Goal: Book appointment/travel/reservation

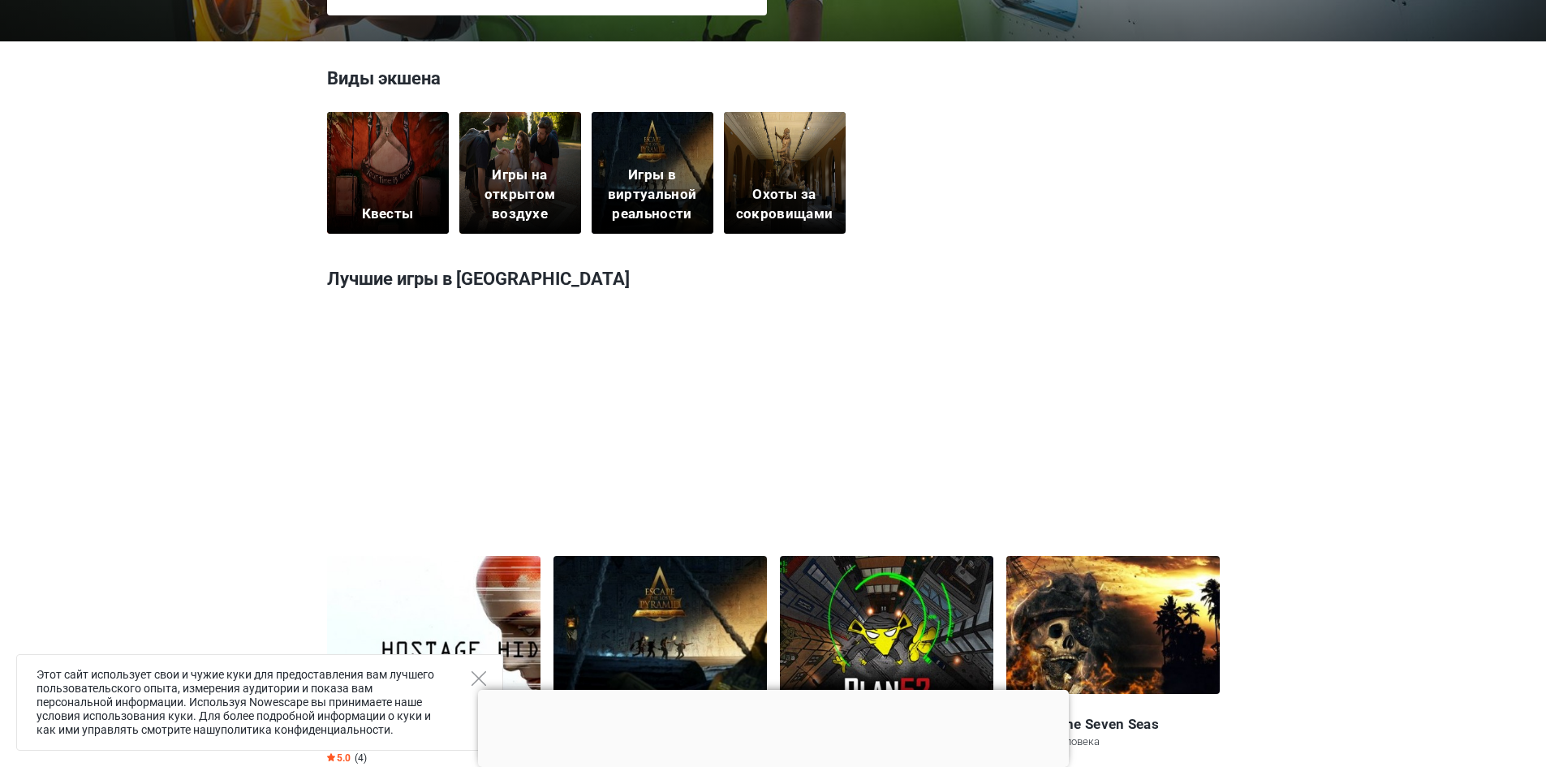
scroll to position [406, 0]
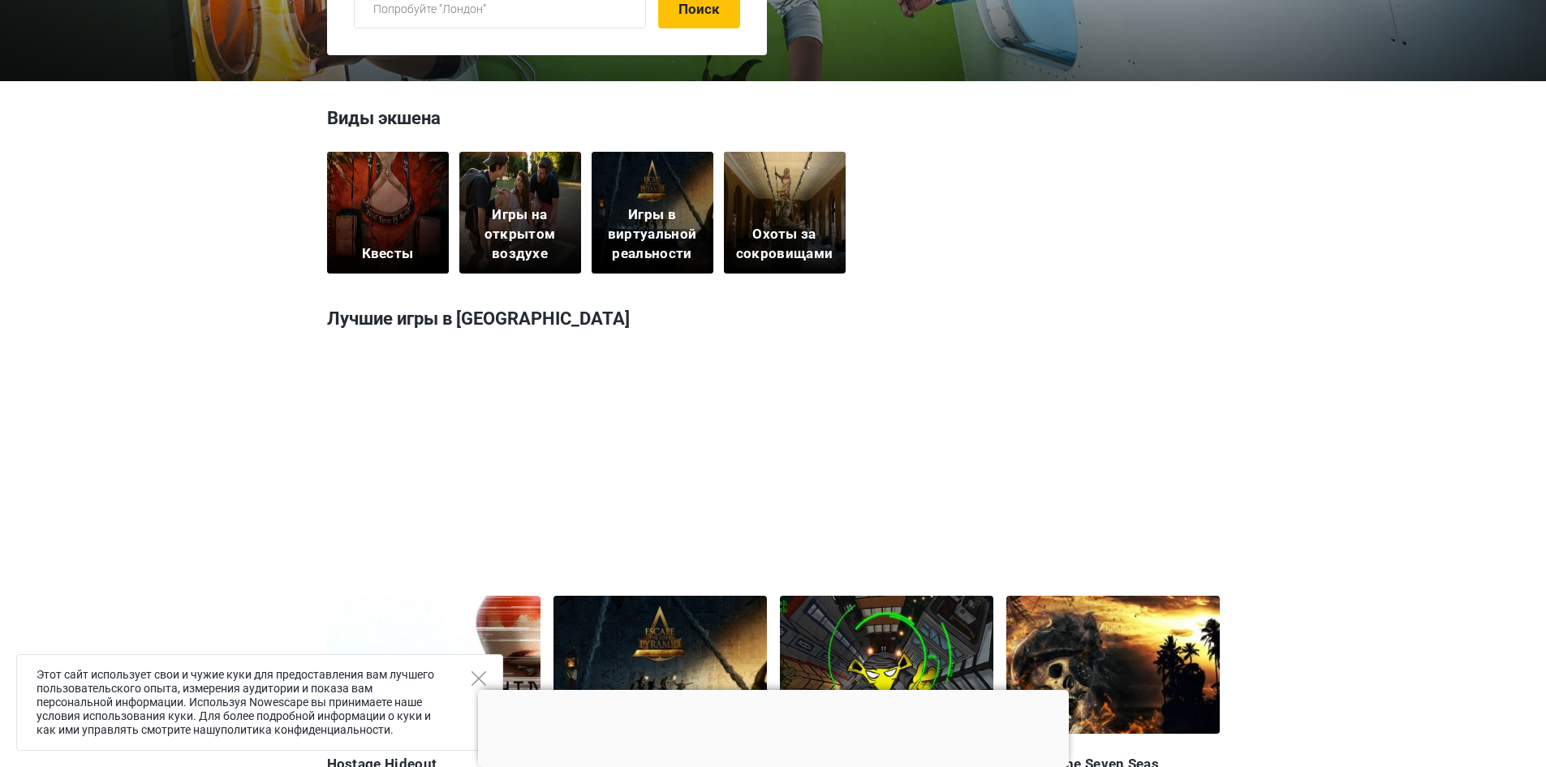
click at [427, 257] on div "Квесты" at bounding box center [388, 213] width 122 height 122
click at [418, 235] on div "Квесты" at bounding box center [388, 213] width 122 height 122
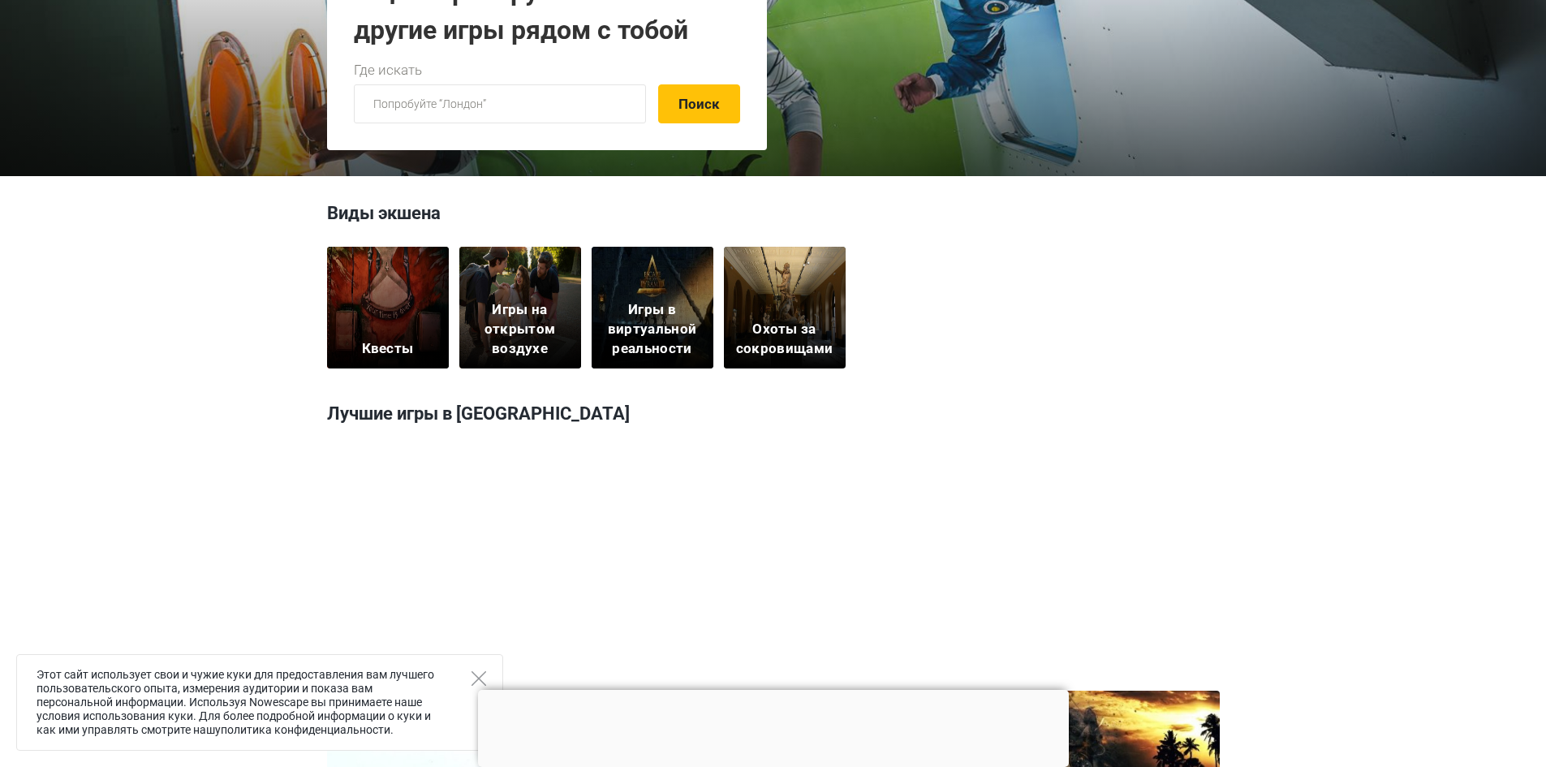
scroll to position [163, 0]
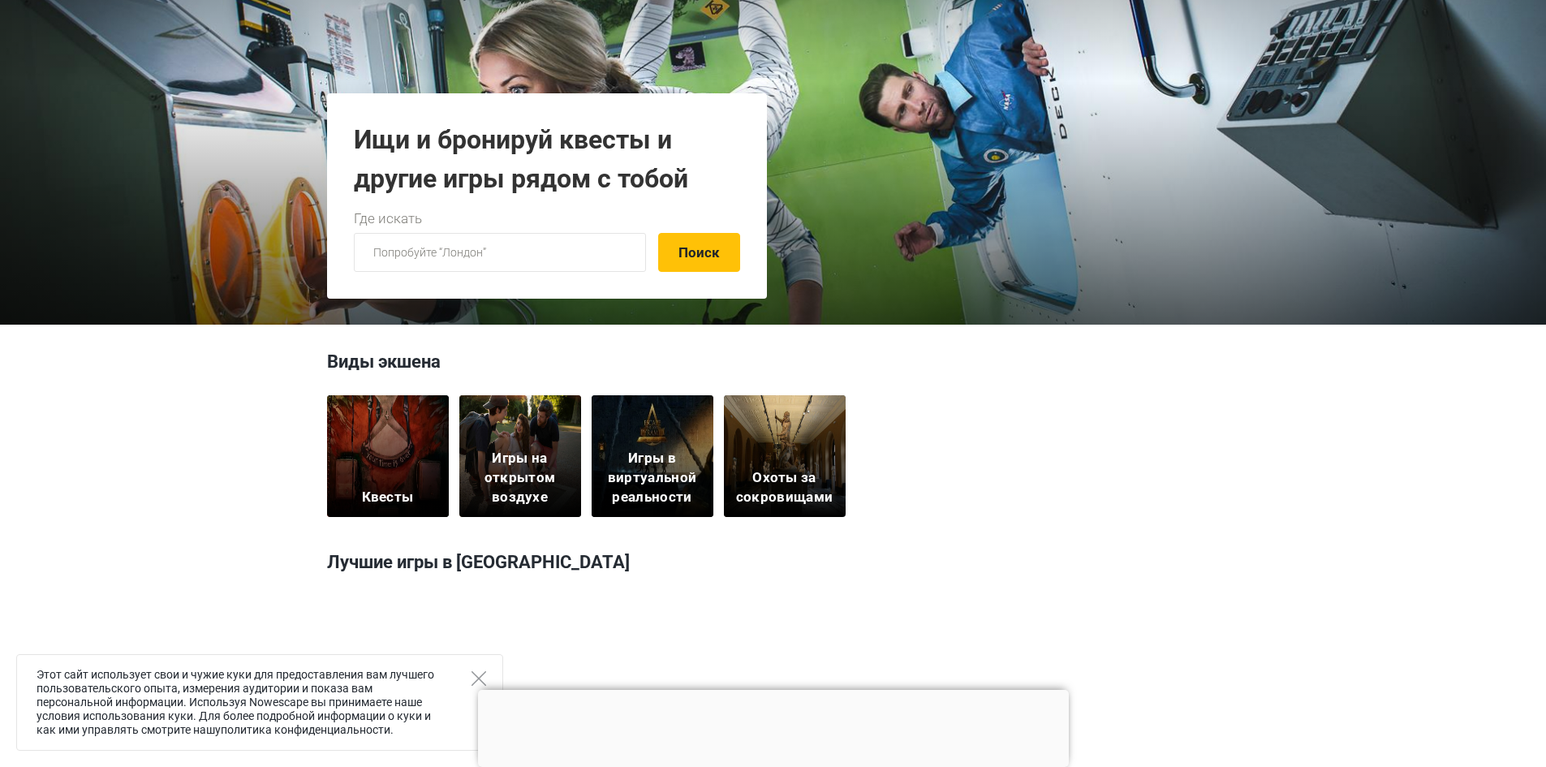
scroll to position [406, 0]
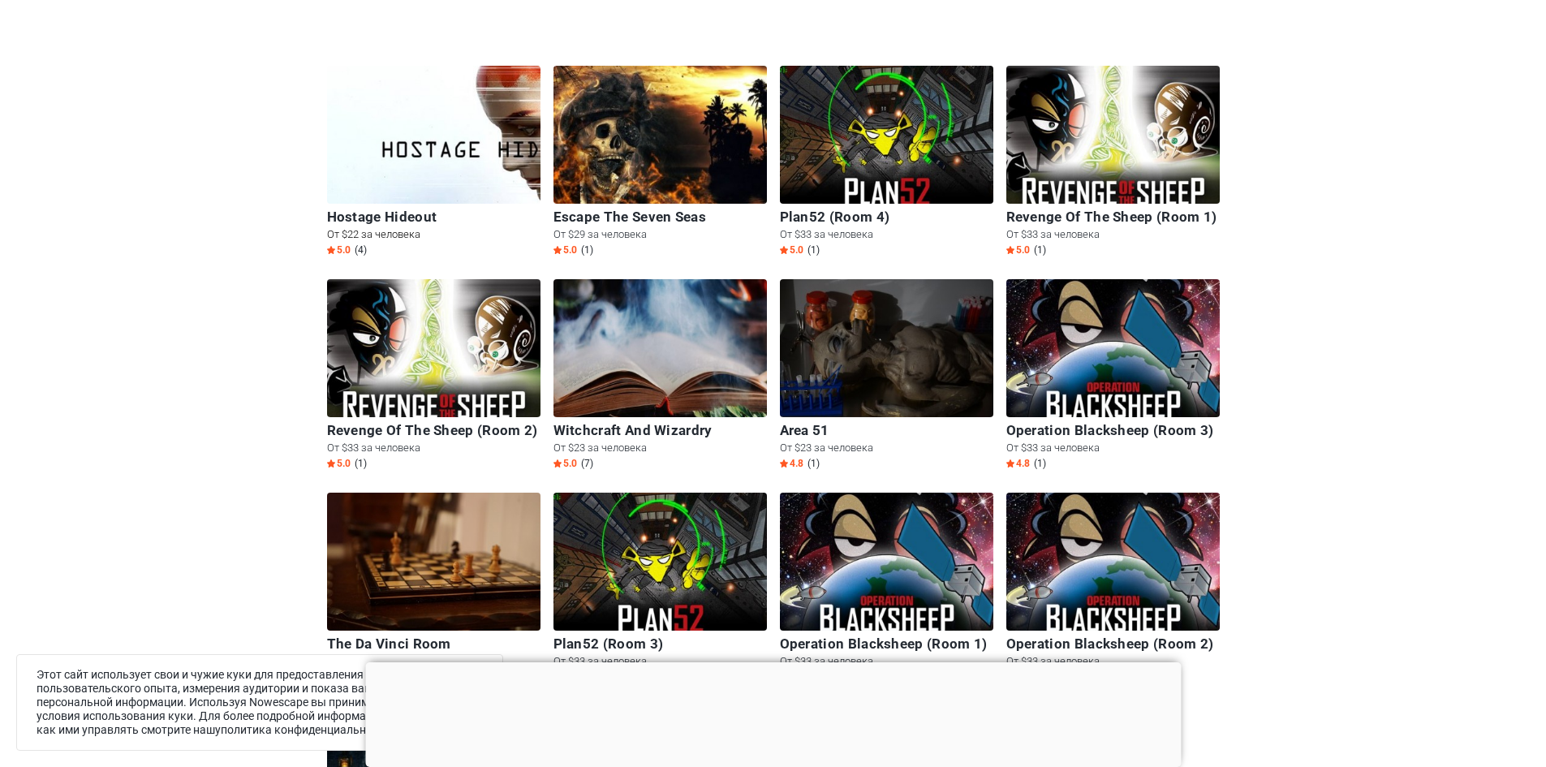
scroll to position [406, 0]
